Goal: Task Accomplishment & Management: Complete application form

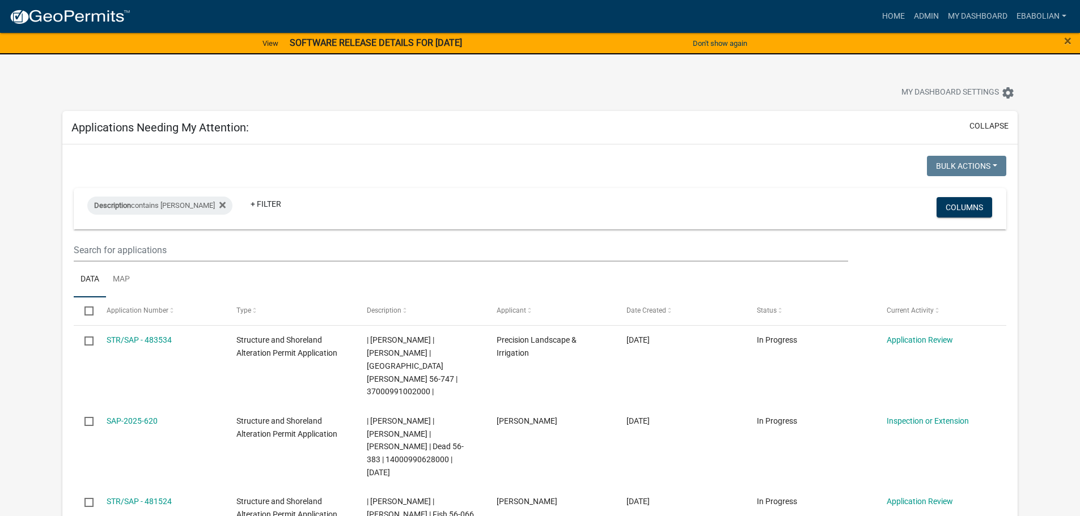
select select "3: 100"
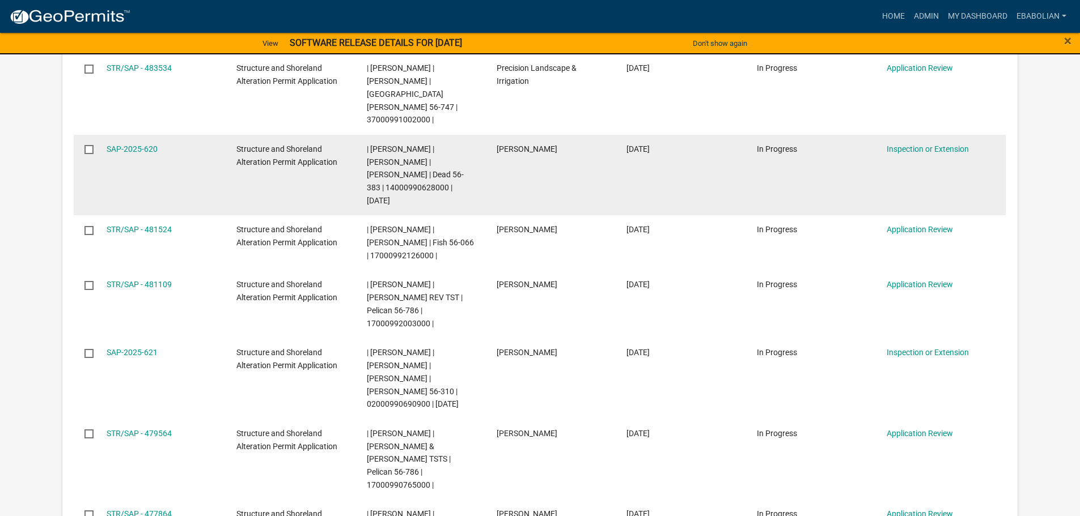
scroll to position [283, 0]
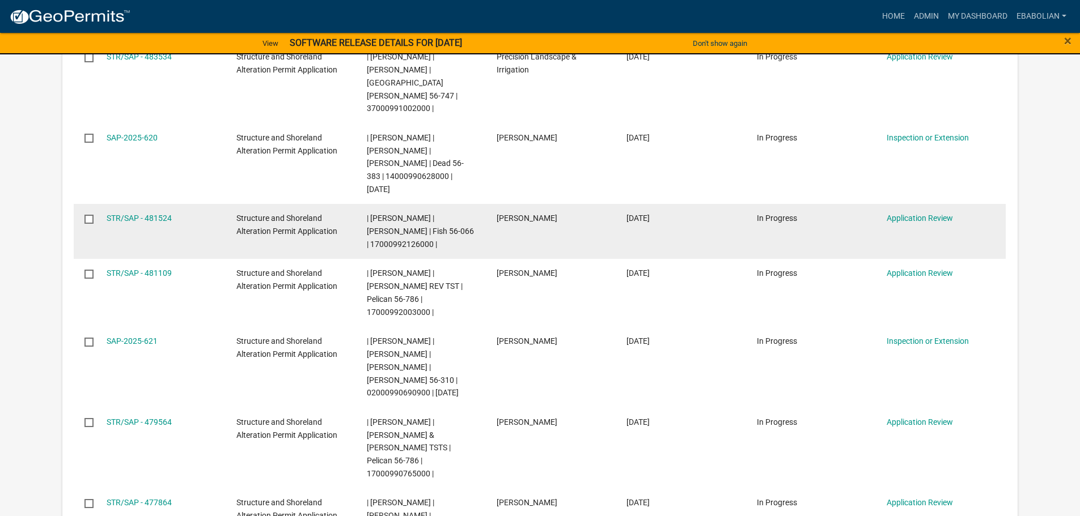
drag, startPoint x: 151, startPoint y: 192, endPoint x: 184, endPoint y: 211, distance: 37.3
click at [151, 214] on link "STR/SAP - 481524" at bounding box center [139, 218] width 65 height 9
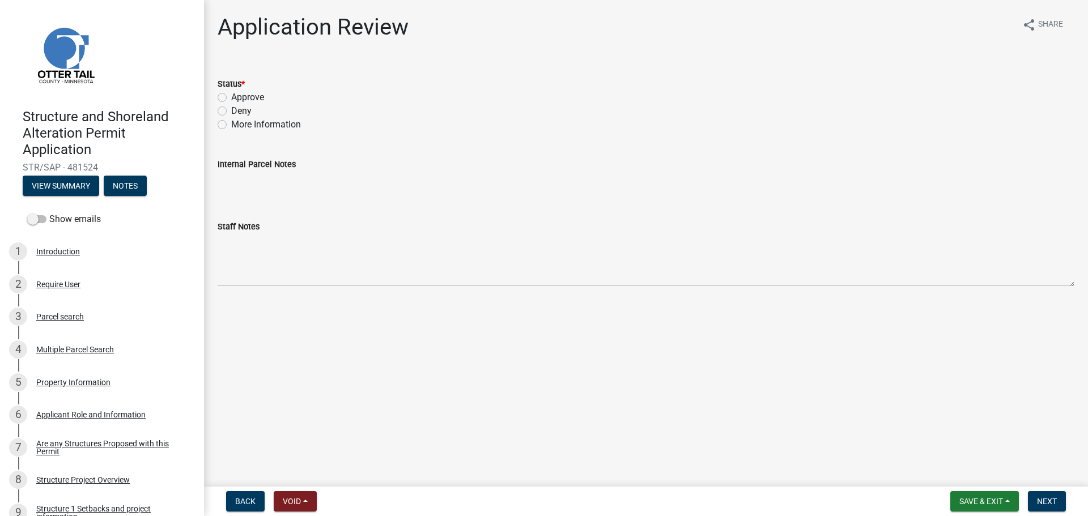
click at [231, 98] on label "Approve" at bounding box center [247, 98] width 33 height 14
click at [231, 98] on input "Approve" at bounding box center [234, 94] width 7 height 7
radio input "true"
click at [1044, 498] on span "Next" at bounding box center [1047, 501] width 20 height 9
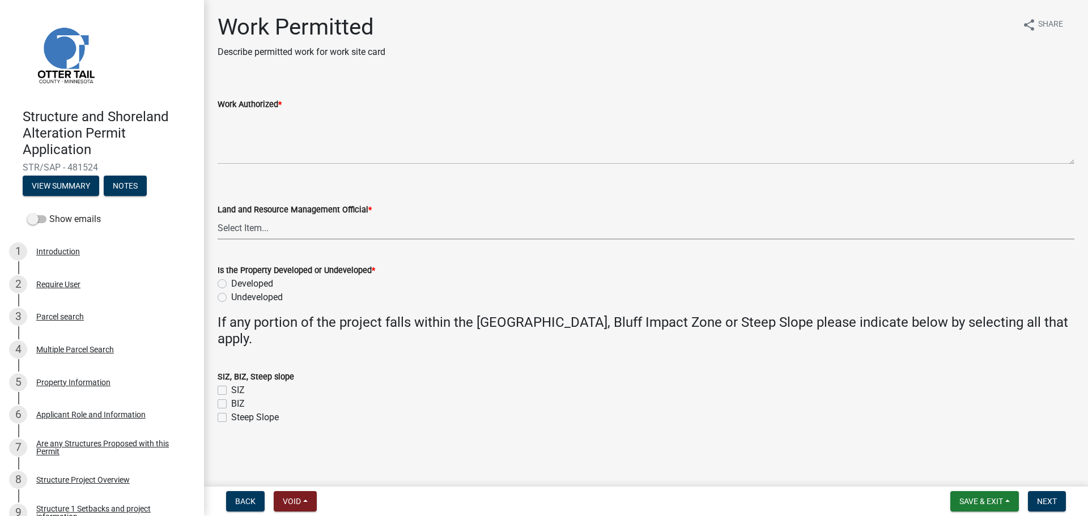
click at [249, 230] on select "Select Item... [PERSON_NAME] [PERSON_NAME] [PERSON_NAME] [PERSON_NAME] [PERSON_…" at bounding box center [646, 227] width 857 height 23
click at [218, 216] on select "Select Item... [PERSON_NAME] [PERSON_NAME] [PERSON_NAME] [PERSON_NAME] [PERSON_…" at bounding box center [646, 227] width 857 height 23
select select "f66be788-4dd6-459d-a9ec-6d83f4dfb709"
click at [231, 297] on label "Undeveloped" at bounding box center [257, 298] width 52 height 14
click at [231, 297] on input "Undeveloped" at bounding box center [234, 294] width 7 height 7
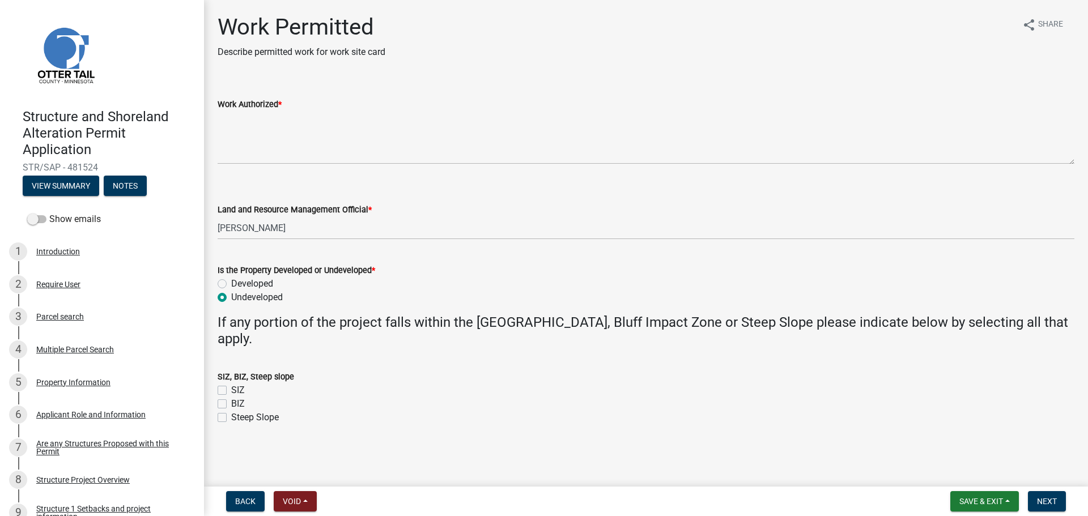
radio input "true"
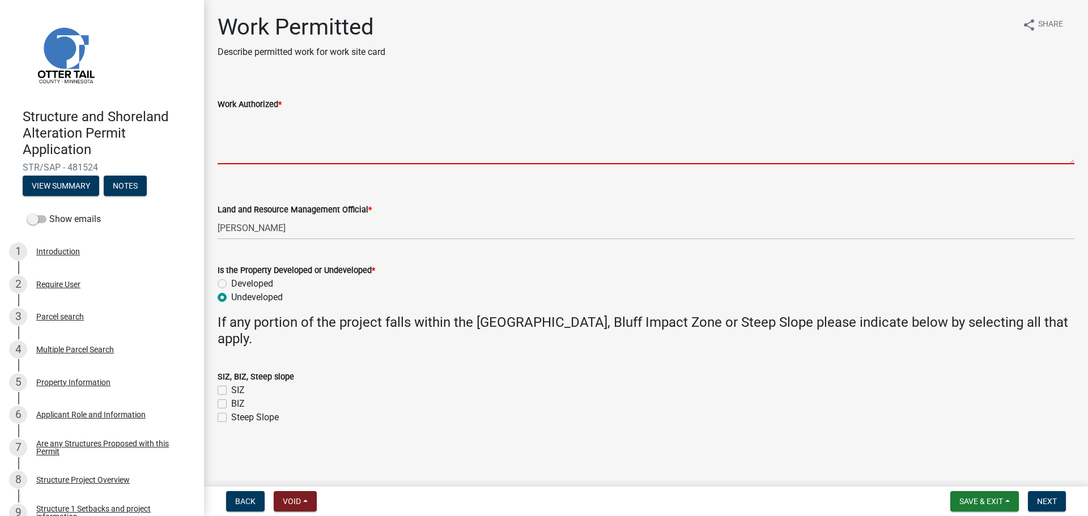
click at [250, 131] on textarea "Work Authorized *" at bounding box center [646, 137] width 857 height 53
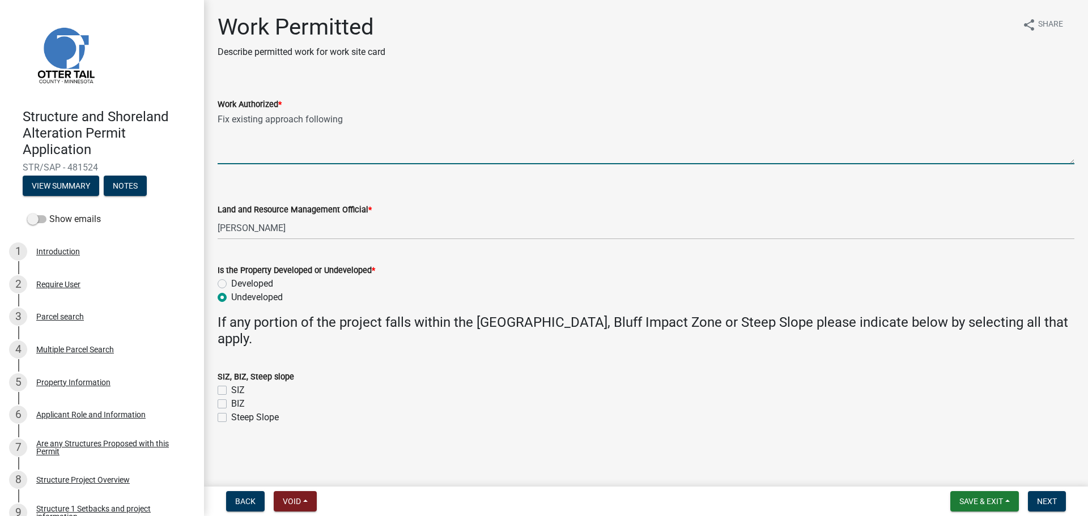
click at [230, 119] on textarea "Fix existing approach following" at bounding box center [646, 137] width 857 height 53
click at [376, 124] on textarea "Fix/add to existing approach following" at bounding box center [646, 137] width 857 height 53
click at [217, 117] on div "Work Authorized * Fix/add to existing approach following [PERSON_NAME] Township…" at bounding box center [646, 123] width 874 height 83
click at [219, 119] on textarea "Fix/add to existing approach following [PERSON_NAME] Township's approvals/speci…" at bounding box center [646, 137] width 857 height 53
click at [286, 118] on textarea "Construct a new driveway onsite. Fix/add to existing approach following [PERSON…" at bounding box center [646, 137] width 857 height 53
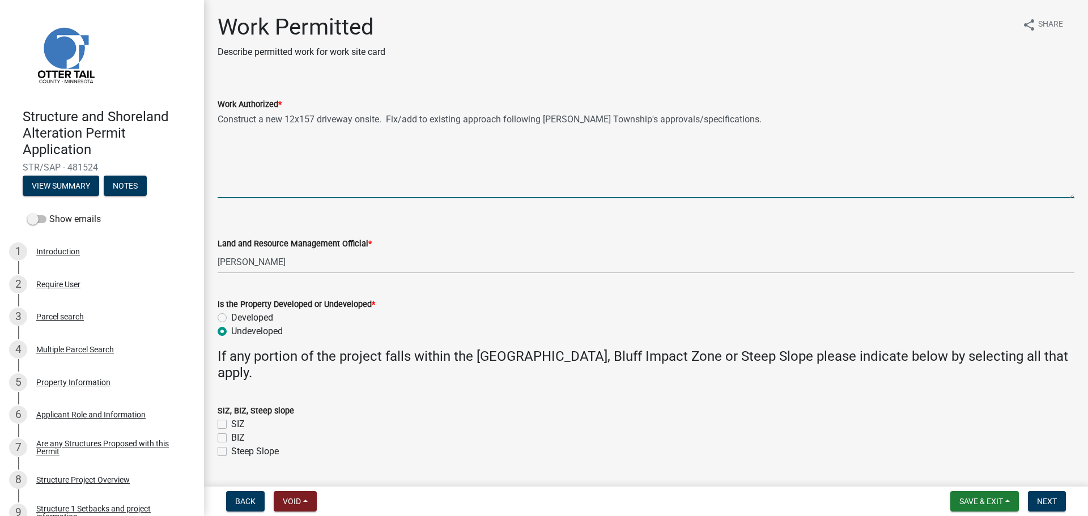
drag, startPoint x: 1071, startPoint y: 161, endPoint x: 1087, endPoint y: 204, distance: 45.9
click at [1079, 204] on main "Work Permitted Describe permitted work for work site card share Share Work Auth…" at bounding box center [646, 241] width 884 height 482
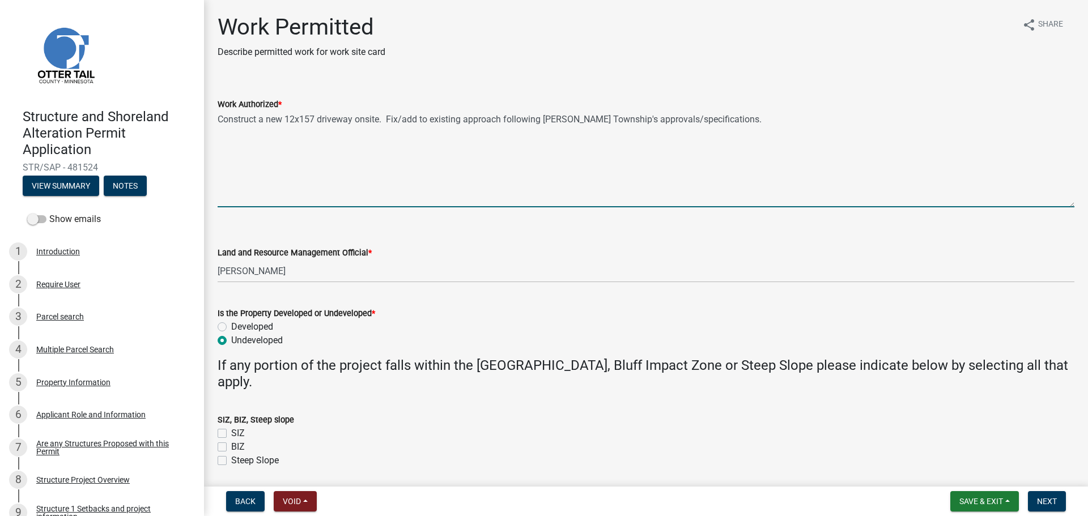
click at [391, 118] on textarea "Construct a new 12x157 driveway onsite. Fix/add to existing approach following …" at bounding box center [646, 159] width 857 height 96
click at [787, 124] on textarea "Construct a new 12x157 driveway onsite. In addition, fix/add to existing approa…" at bounding box center [646, 159] width 857 height 96
click at [271, 136] on textarea "Construct a new 12x157 driveway onsite. In addition, fix/add to existing approa…" at bounding box center [646, 159] width 857 height 96
click at [256, 137] on textarea "Construct a new 12x157 driveway onsite. In addition, fix/add to existing approa…" at bounding box center [646, 159] width 857 height 96
click at [374, 155] on textarea "Construct a new 12x157 driveway onsite. In addition, fix/add to existing approa…" at bounding box center [646, 159] width 857 height 96
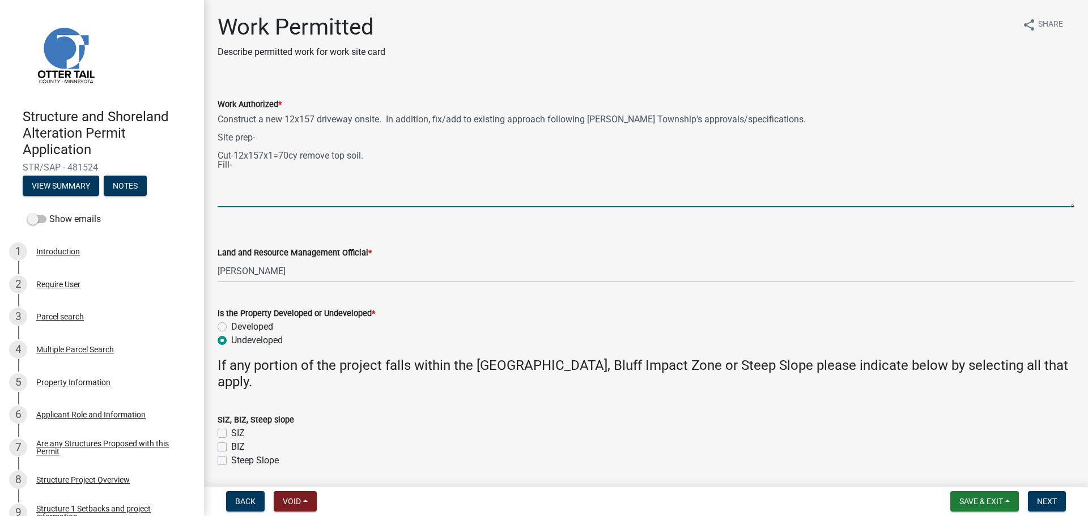
click at [237, 166] on textarea "Construct a new 12x157 driveway onsite. In addition, fix/add to existing approa…" at bounding box center [646, 159] width 857 height 96
click at [265, 141] on textarea "Construct a new 12x157 driveway onsite. In addition, fix/add to existing approa…" at bounding box center [646, 159] width 857 height 96
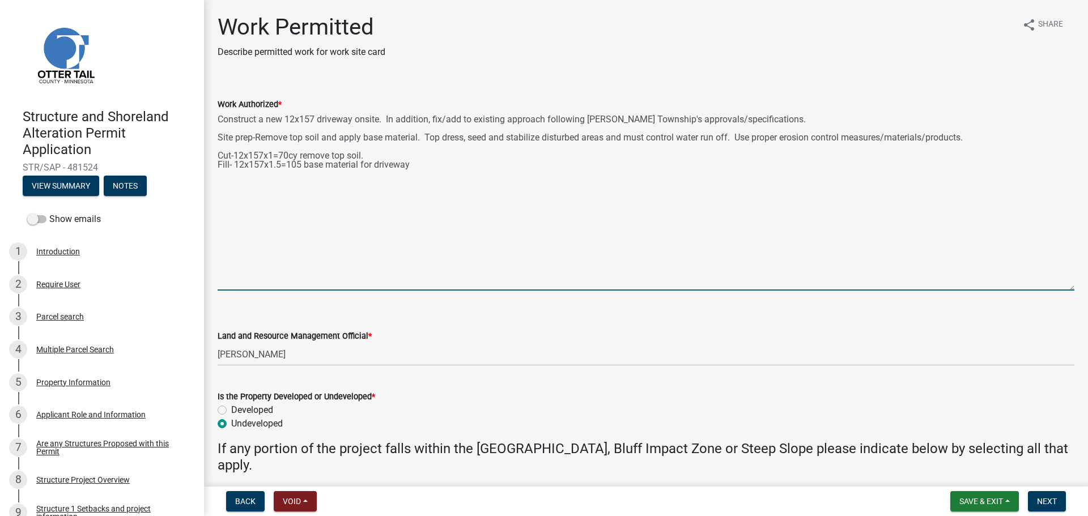
drag, startPoint x: 1064, startPoint y: 204, endPoint x: 1066, endPoint y: 287, distance: 83.3
click at [1066, 287] on div "Work Authorized * Construct a new 12x157 driveway onsite. In addition, fix/add …" at bounding box center [646, 186] width 874 height 209
click at [426, 167] on textarea "Construct a new 12x157 driveway onsite. In addition, fix/add to existing approa…" at bounding box center [646, 201] width 857 height 180
click at [252, 184] on textarea "Construct a new 12x157 driveway onsite. In addition, fix/add to existing approa…" at bounding box center [646, 201] width 857 height 180
click at [247, 191] on textarea "Construct a new 12x157 driveway onsite. In addition, fix/add to existing approa…" at bounding box center [646, 201] width 857 height 180
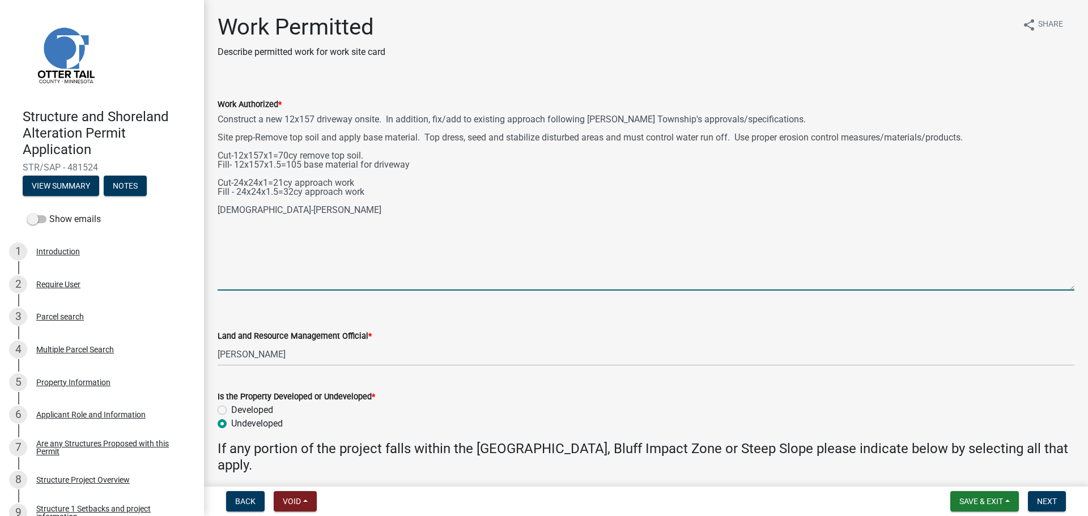
click at [303, 215] on textarea "Construct a new 12x157 driveway onsite. In addition, fix/add to existing approa…" at bounding box center [646, 201] width 857 height 180
click at [215, 222] on div "Work Authorized * Construct a new 12x157 driveway onsite. In addition, fix/add …" at bounding box center [646, 186] width 874 height 209
click at [296, 209] on textarea "Construct a new 12x157 driveway onsite. In addition, fix/add to existing approa…" at bounding box center [646, 201] width 857 height 180
paste textarea "Improve Approach and Driveway, a minimal approach and some evidence of a road o…"
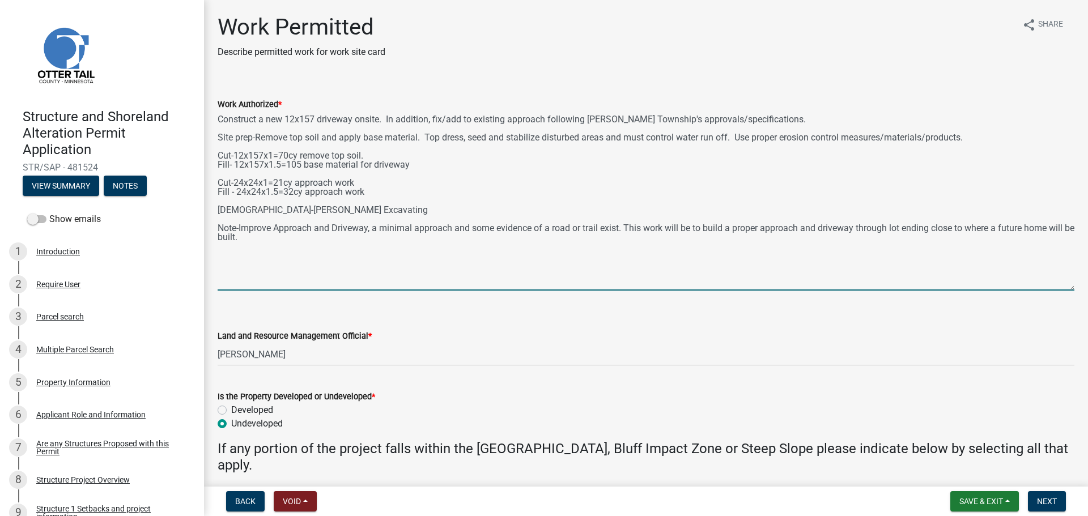
click at [218, 225] on textarea "Construct a new 12x157 driveway onsite. In addition, fix/add to existing approa…" at bounding box center [646, 201] width 857 height 180
drag, startPoint x: 218, startPoint y: 228, endPoint x: 317, endPoint y: 254, distance: 102.4
click at [316, 254] on textarea "Construct a new 12x157 driveway onsite. In addition, fix/add to existing approa…" at bounding box center [646, 201] width 857 height 180
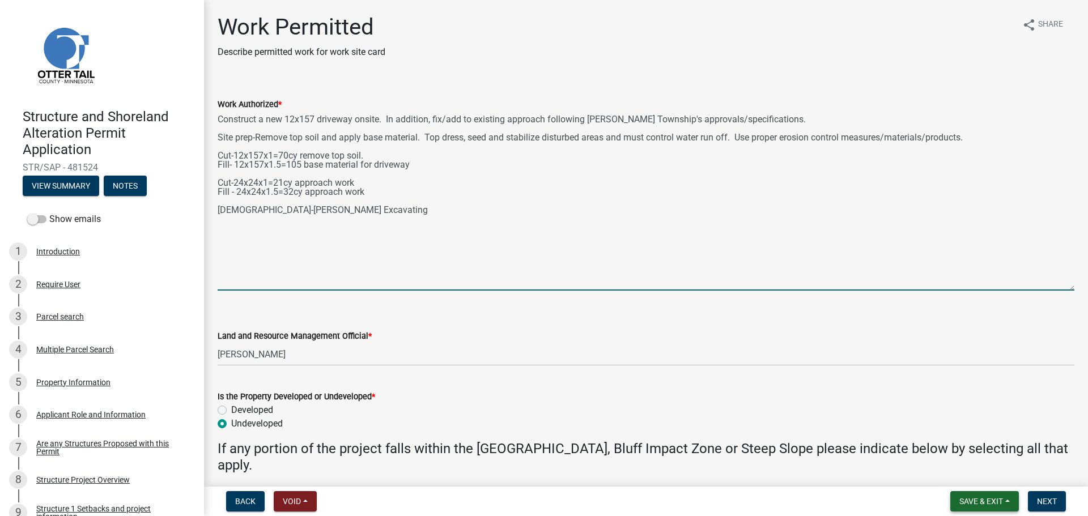
type textarea "Construct a new 12x157 driveway onsite. In addition, fix/add to existing approa…"
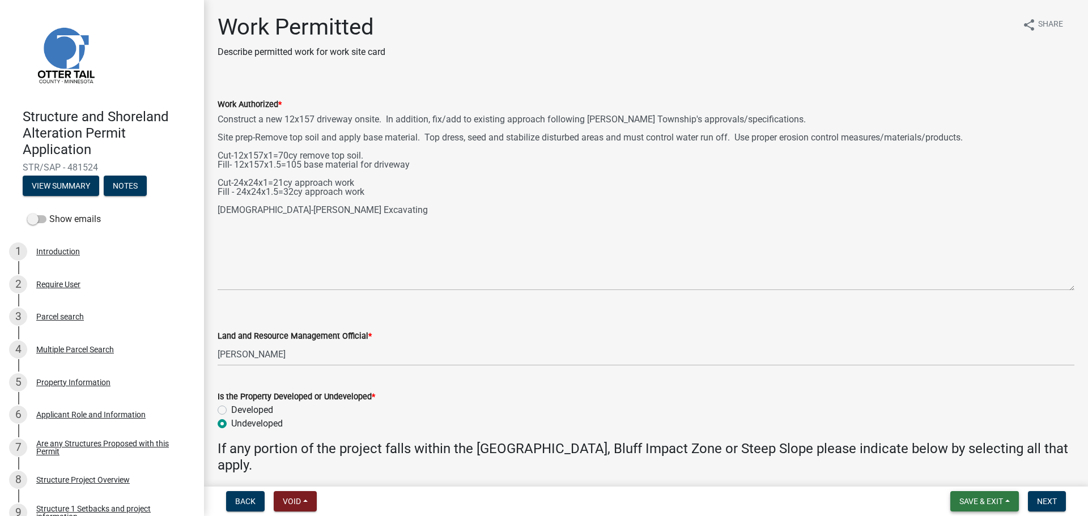
click at [974, 502] on span "Save & Exit" at bounding box center [981, 501] width 44 height 9
click at [957, 447] on button "Save" at bounding box center [973, 444] width 91 height 27
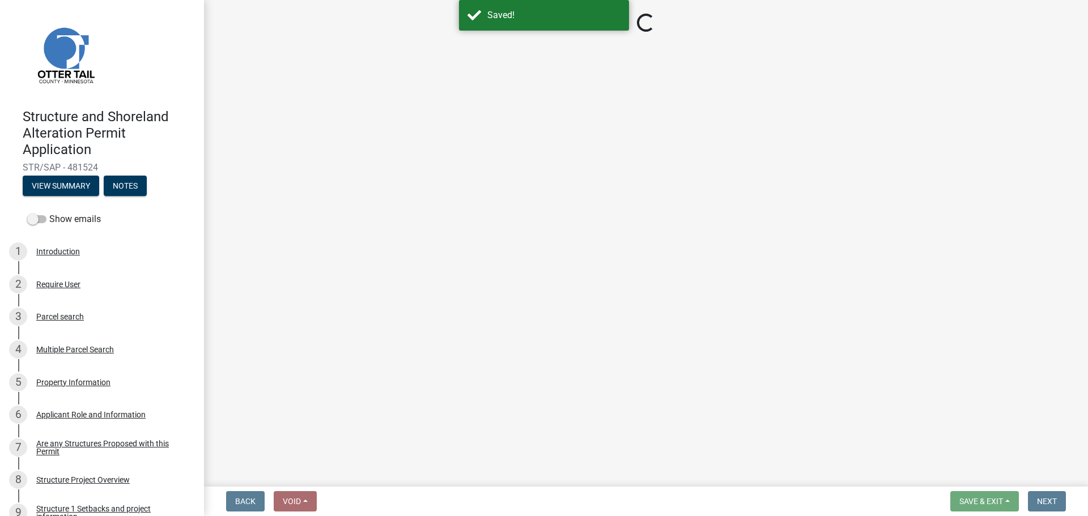
select select "f66be788-4dd6-459d-a9ec-6d83f4dfb709"
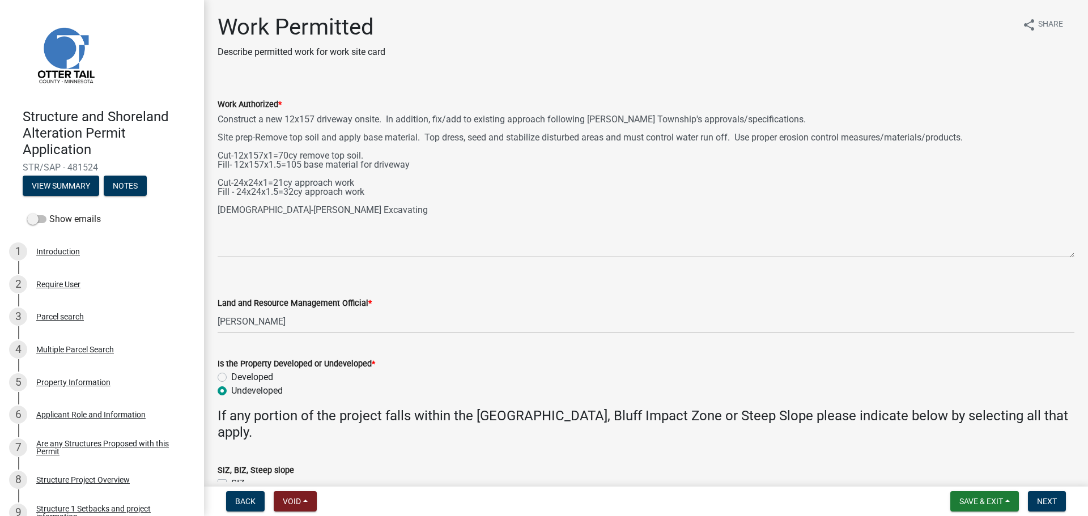
drag, startPoint x: 1072, startPoint y: 163, endPoint x: 1082, endPoint y: 258, distance: 95.8
click at [1079, 258] on main "Work Permitted Describe permitted work for work site card share Share Work Auth…" at bounding box center [646, 241] width 884 height 482
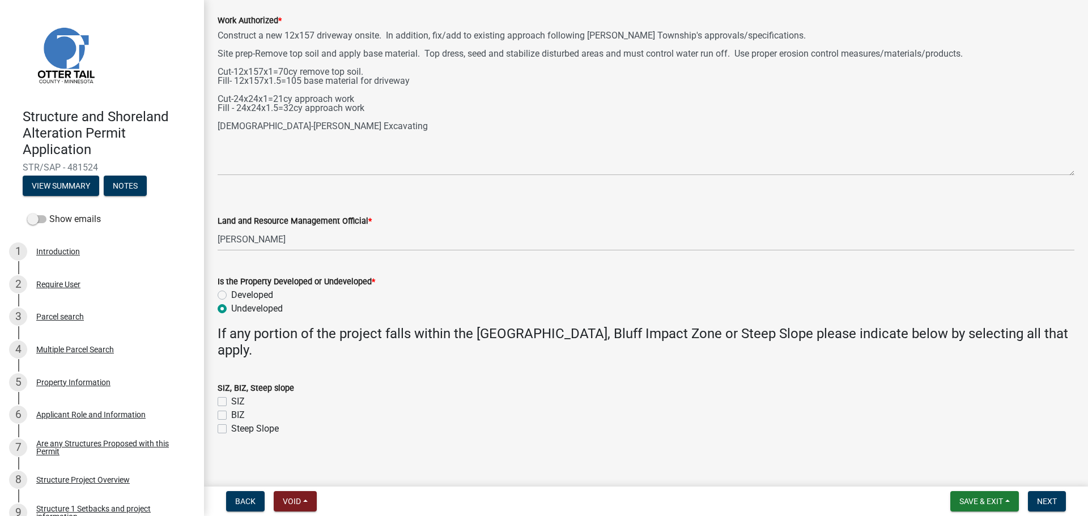
scroll to position [92, 0]
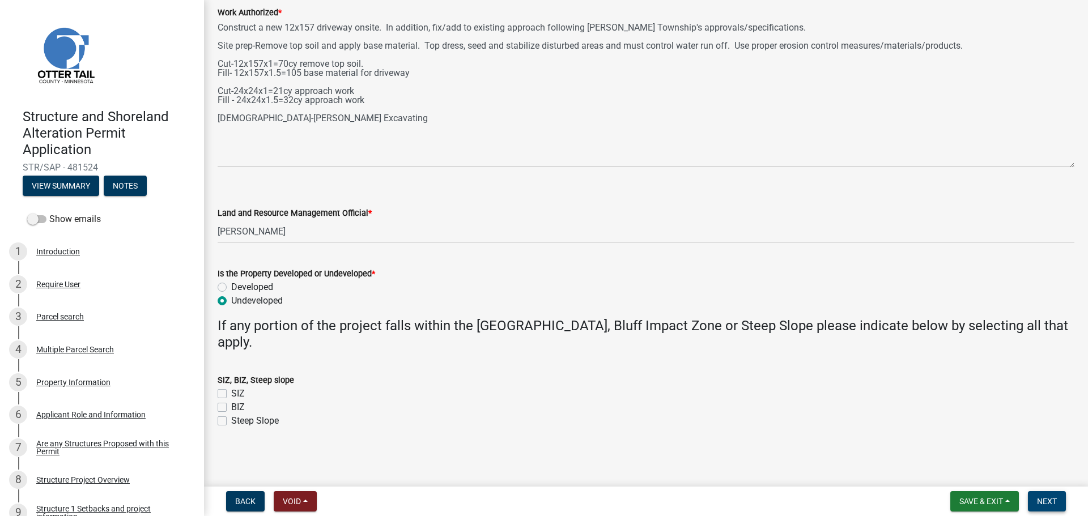
click at [1045, 500] on span "Next" at bounding box center [1047, 501] width 20 height 9
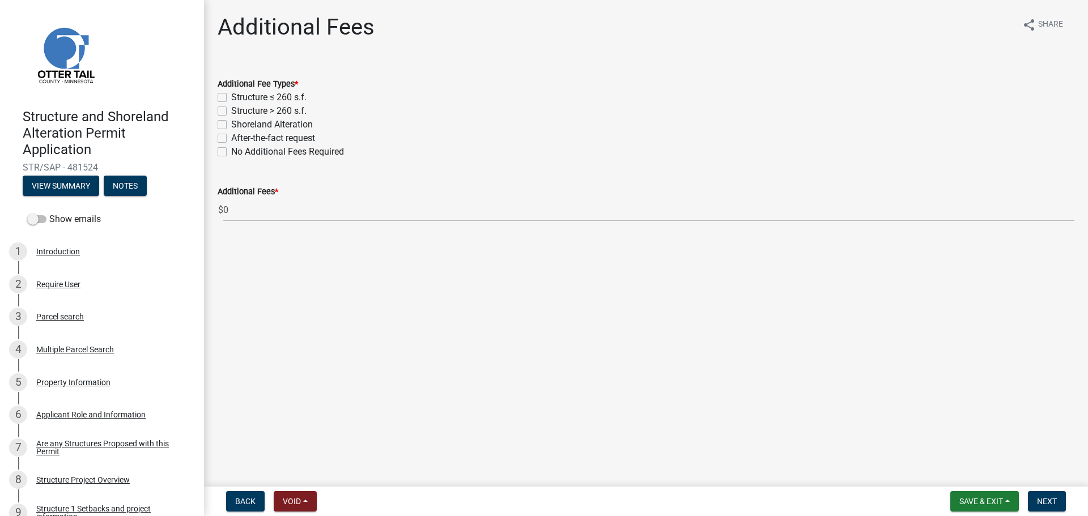
click at [231, 126] on label "Shoreland Alteration" at bounding box center [272, 125] width 82 height 14
click at [231, 125] on input "Shoreland Alteration" at bounding box center [234, 121] width 7 height 7
checkbox input "true"
checkbox input "false"
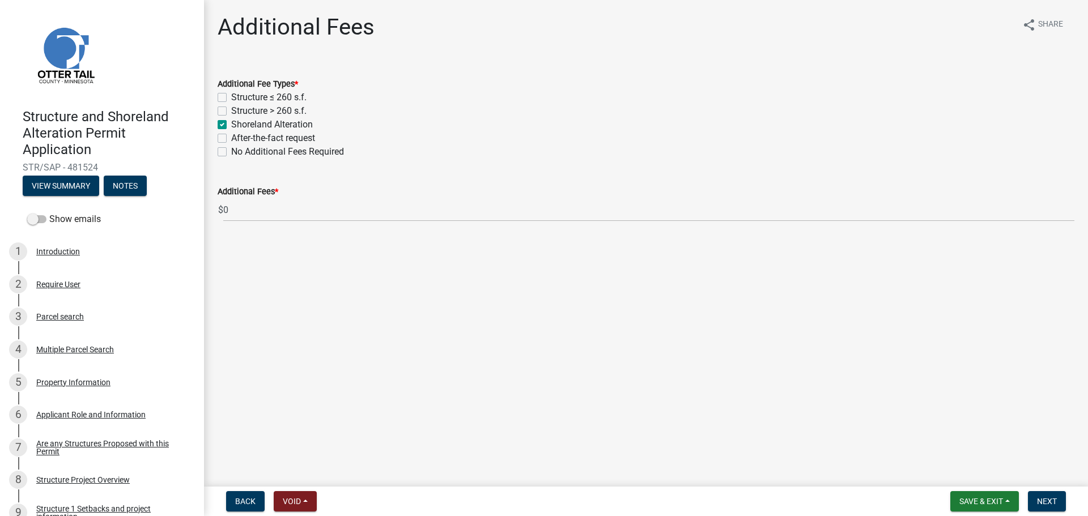
checkbox input "true"
checkbox input "false"
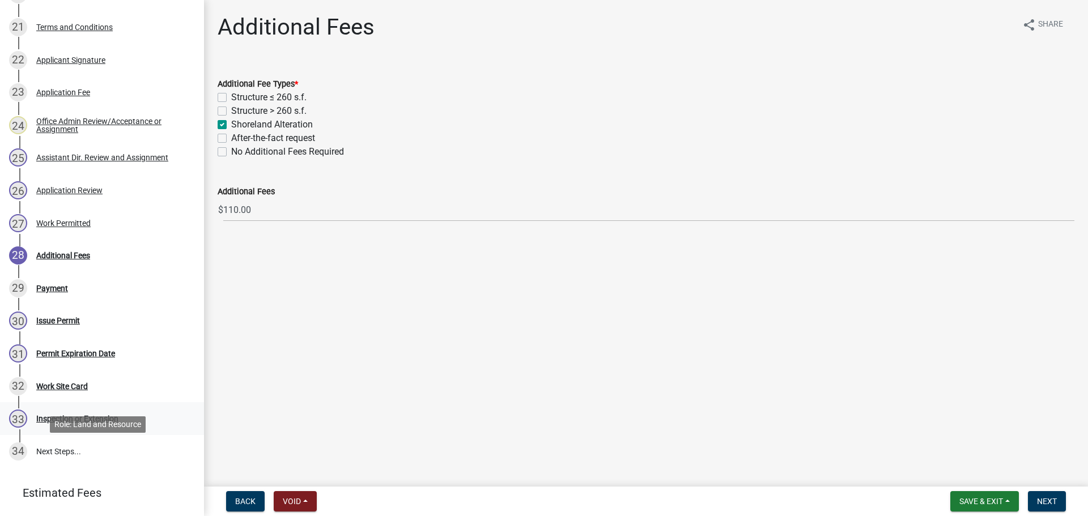
scroll to position [821, 0]
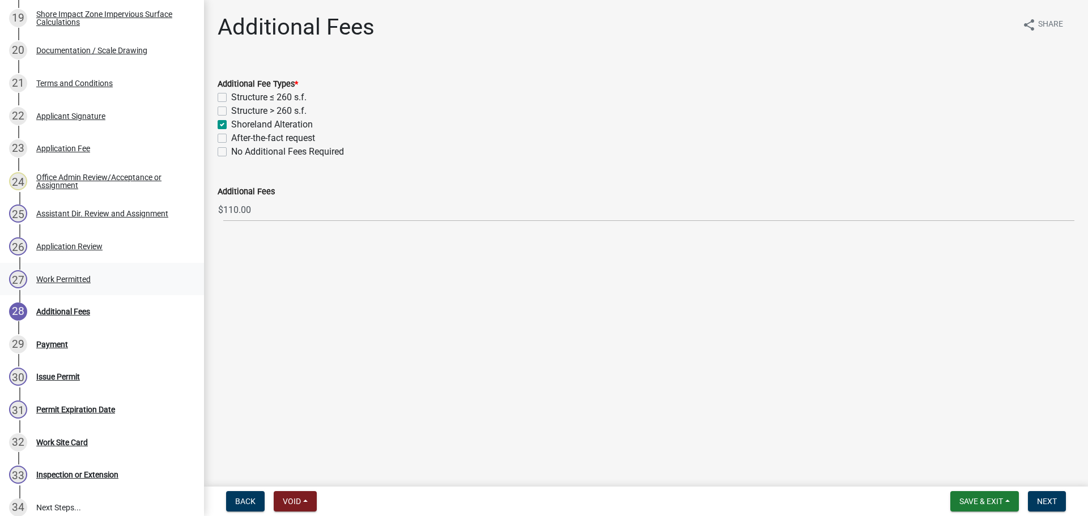
click at [77, 276] on div "Work Permitted" at bounding box center [63, 279] width 54 height 8
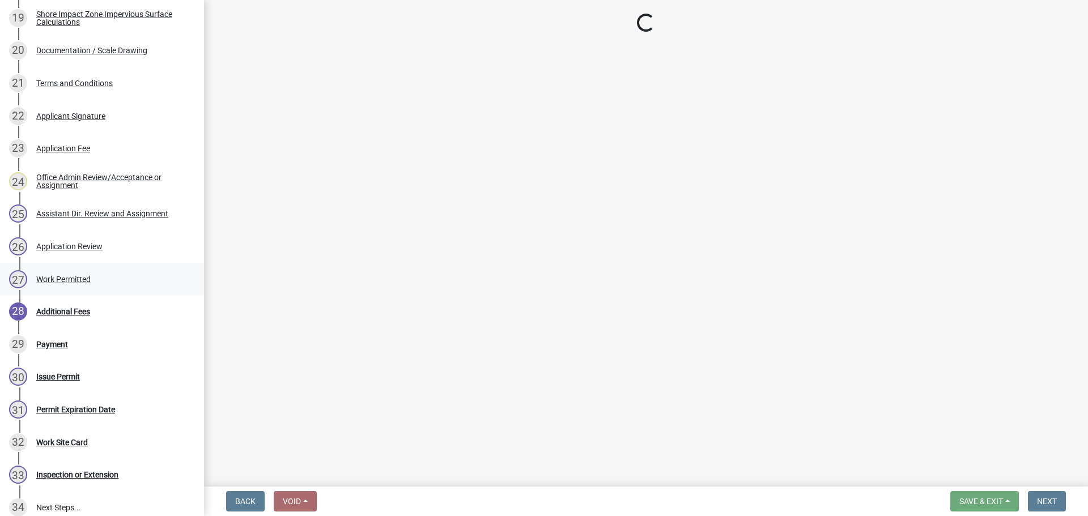
select select "f66be788-4dd6-459d-a9ec-6d83f4dfb709"
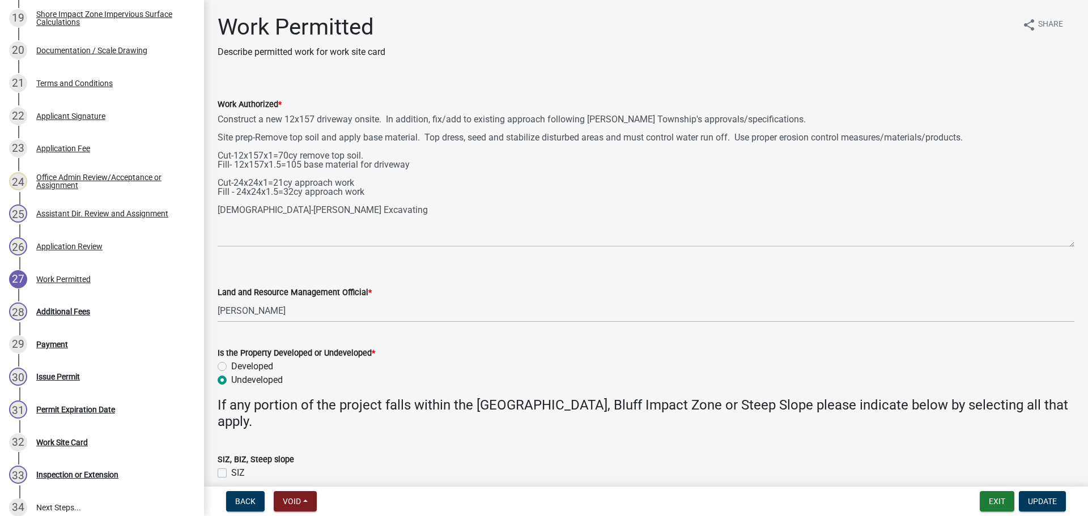
drag, startPoint x: 1072, startPoint y: 159, endPoint x: 1078, endPoint y: 242, distance: 83.0
click at [1078, 242] on div "Work Permitted Describe permitted work for work site card share Share Work Auth…" at bounding box center [646, 271] width 884 height 514
click at [64, 309] on div "Additional Fees" at bounding box center [63, 312] width 54 height 8
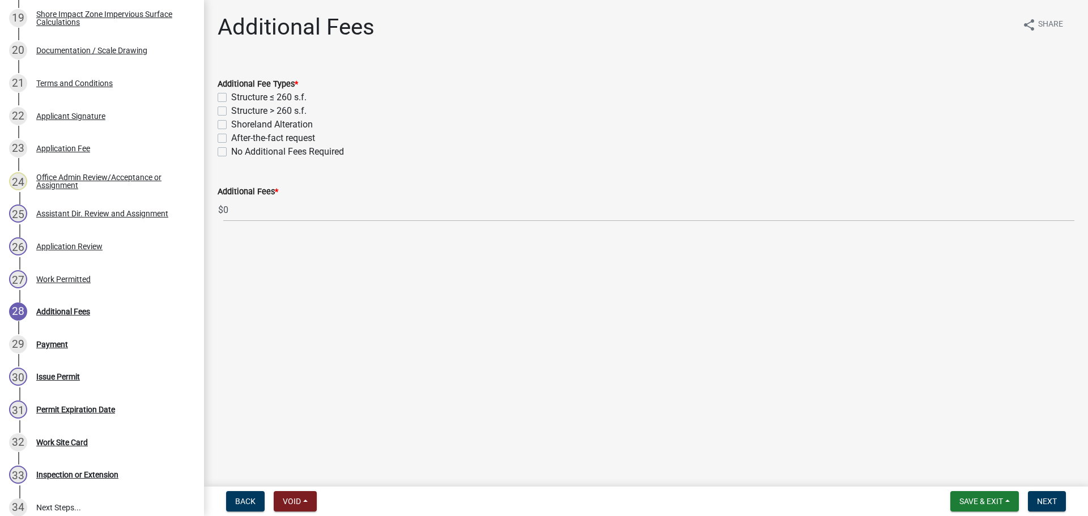
click at [231, 126] on label "Shoreland Alteration" at bounding box center [272, 125] width 82 height 14
click at [231, 125] on input "Shoreland Alteration" at bounding box center [234, 121] width 7 height 7
checkbox input "true"
checkbox input "false"
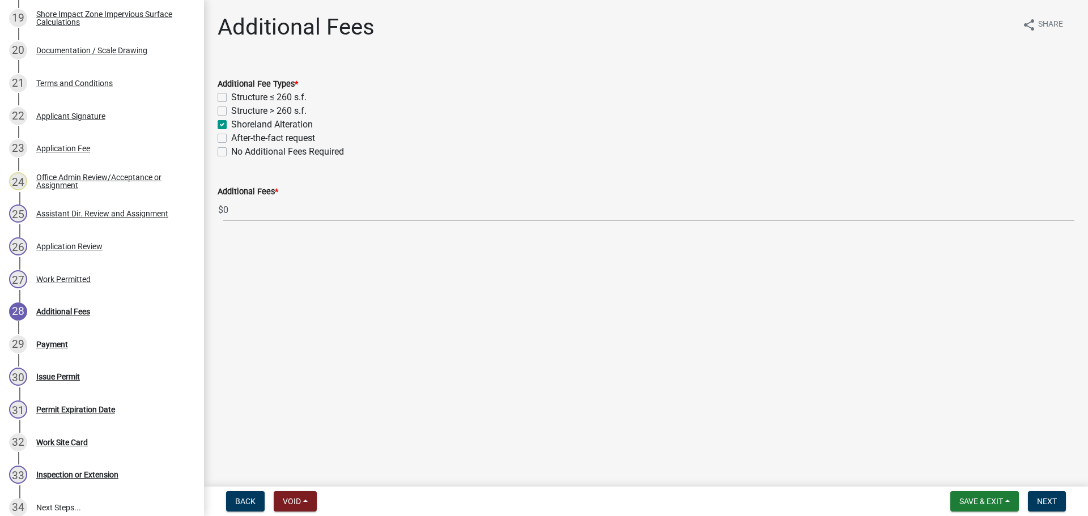
checkbox input "true"
checkbox input "false"
click at [1052, 497] on span "Next" at bounding box center [1047, 501] width 20 height 9
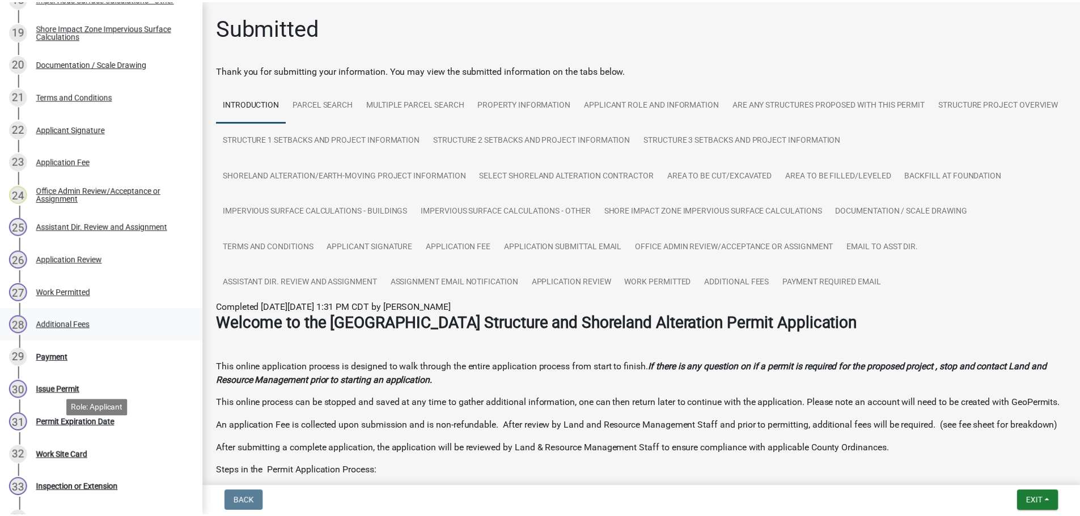
scroll to position [790, 0]
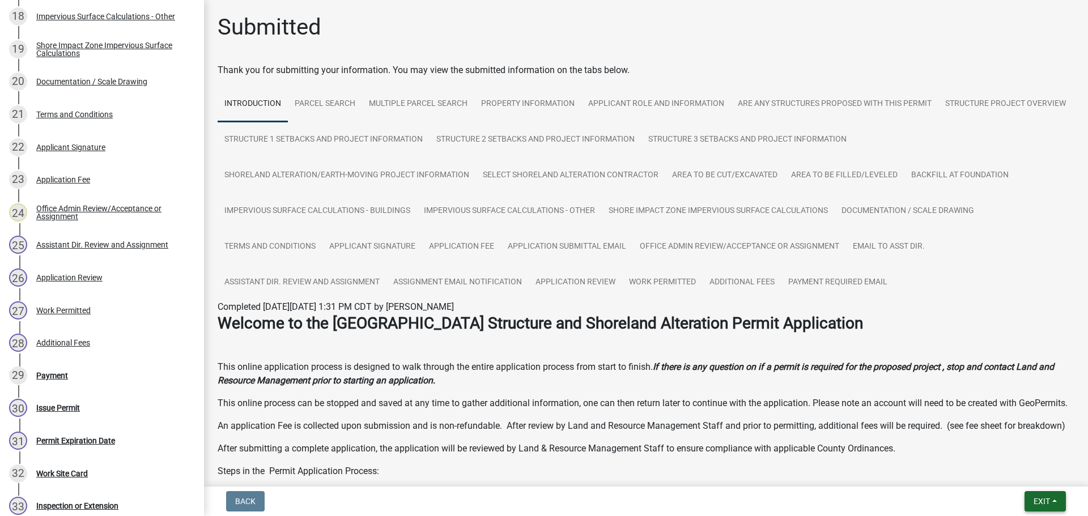
click at [1030, 498] on button "Exit" at bounding box center [1045, 501] width 41 height 20
click at [989, 477] on button "Save & Exit" at bounding box center [1020, 471] width 91 height 27
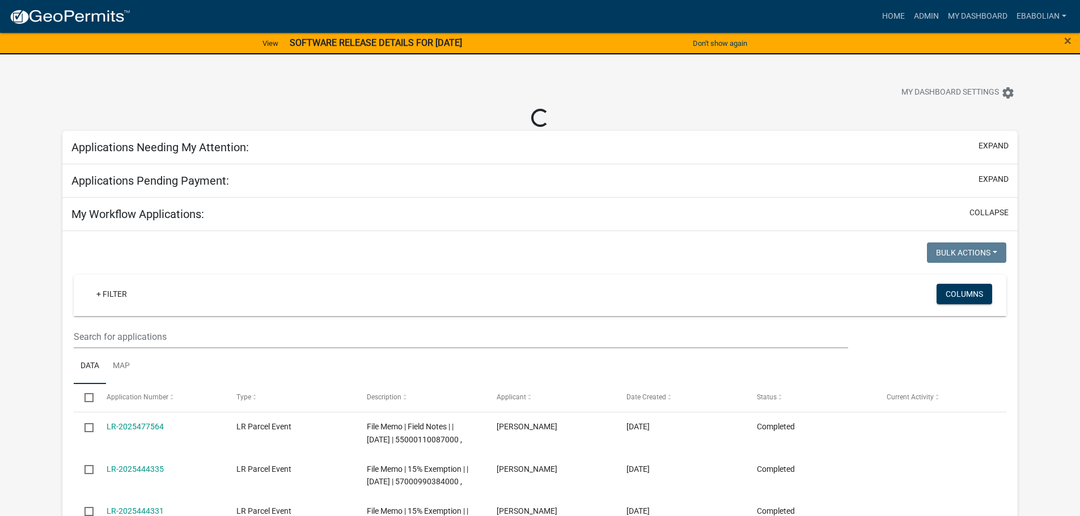
select select "3: 100"
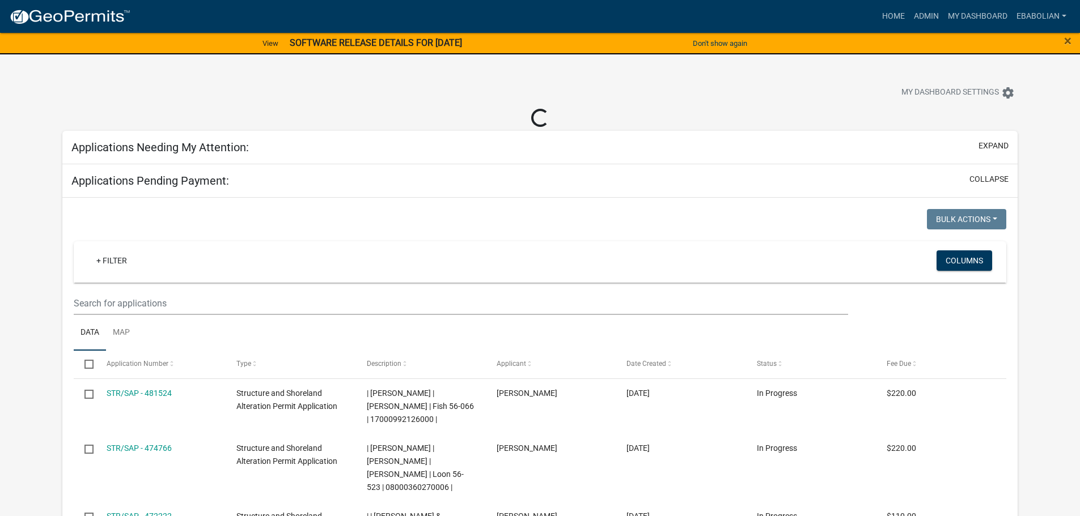
select select "3: 100"
